Goal: Task Accomplishment & Management: Use online tool/utility

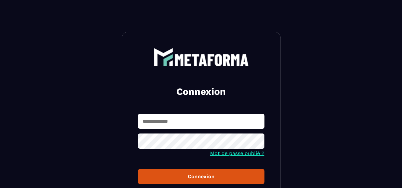
click at [165, 122] on input "text" at bounding box center [201, 121] width 127 height 15
type input "**********"
click at [138, 169] on button "Connexion" at bounding box center [201, 176] width 127 height 15
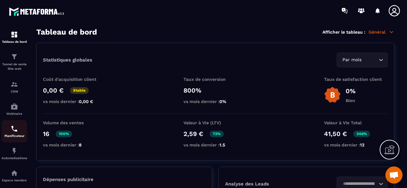
click at [20, 133] on div "Planificateur" at bounding box center [14, 131] width 25 height 13
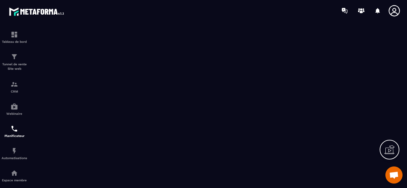
click at [390, 10] on icon at bounding box center [394, 10] width 13 height 13
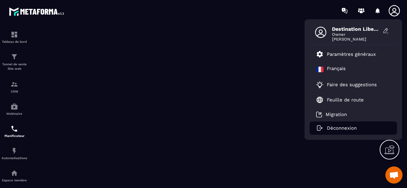
click at [346, 127] on p "Déconnexion" at bounding box center [342, 129] width 30 height 6
